Goal: Information Seeking & Learning: Learn about a topic

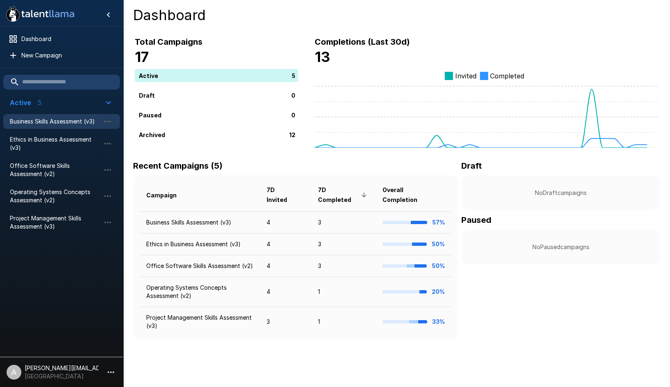
click at [57, 124] on span "Business Skills Assessment (v3)" at bounding box center [55, 121] width 90 height 8
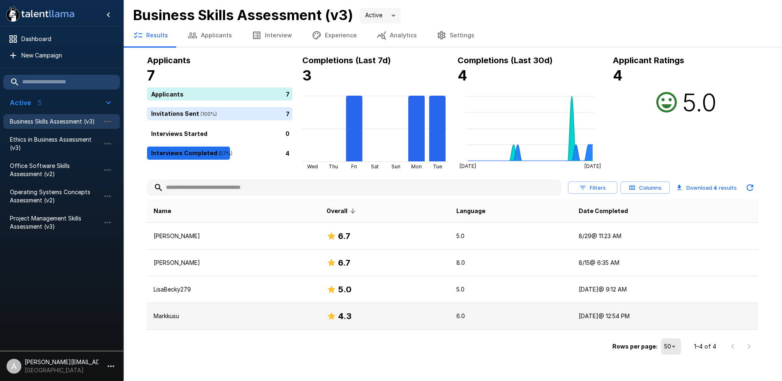
click at [241, 322] on td "Markkusu" at bounding box center [233, 316] width 173 height 27
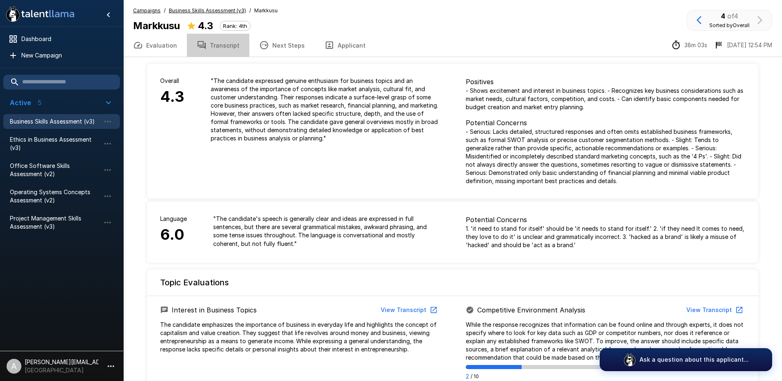
click at [228, 48] on button "Transcript" at bounding box center [218, 45] width 62 height 23
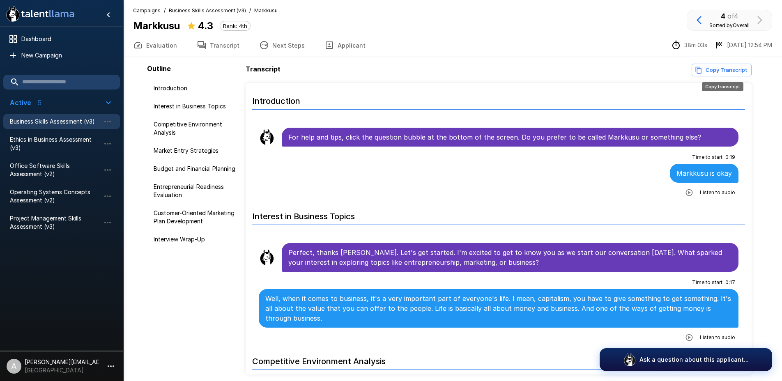
click at [669, 69] on button "Copy Transcript" at bounding box center [722, 70] width 60 height 13
click at [62, 139] on span "Ethics in Business Assessment (v3)" at bounding box center [55, 144] width 90 height 16
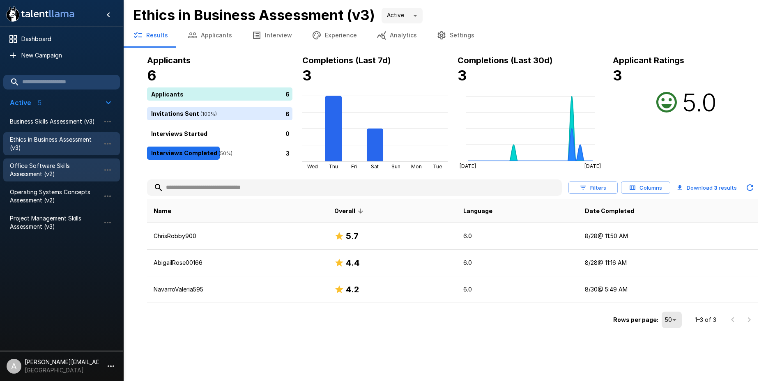
click at [52, 170] on span "Office Software Skills Assessment (v2)" at bounding box center [55, 170] width 90 height 16
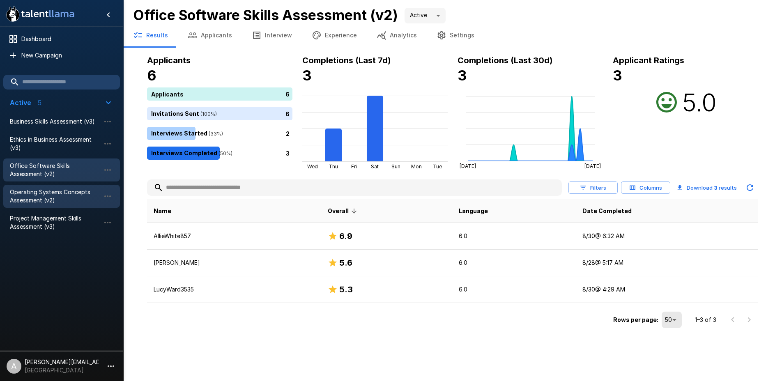
click at [57, 196] on span "Operating Systems Concepts Assessment (v2)" at bounding box center [55, 196] width 90 height 16
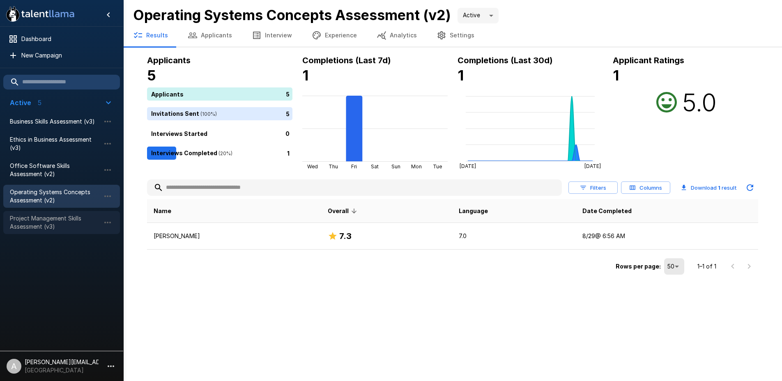
click at [64, 216] on span "Project Management Skills Assessment (v3)" at bounding box center [55, 222] width 90 height 16
